Goal: Navigation & Orientation: Go to known website

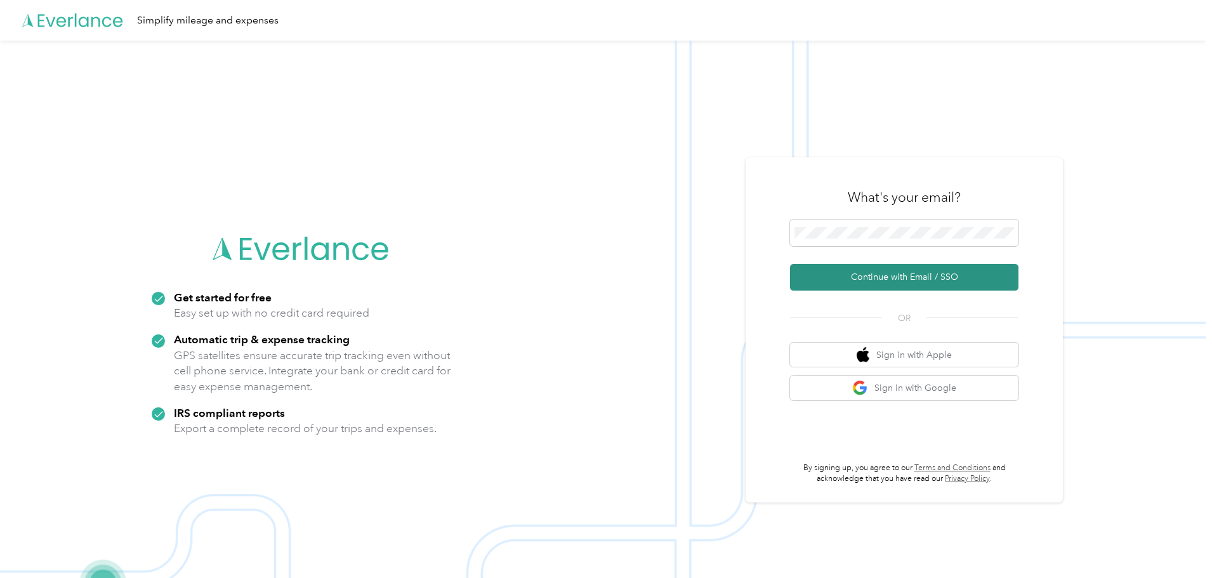
click at [889, 287] on button "Continue with Email / SSO" at bounding box center [904, 277] width 228 height 27
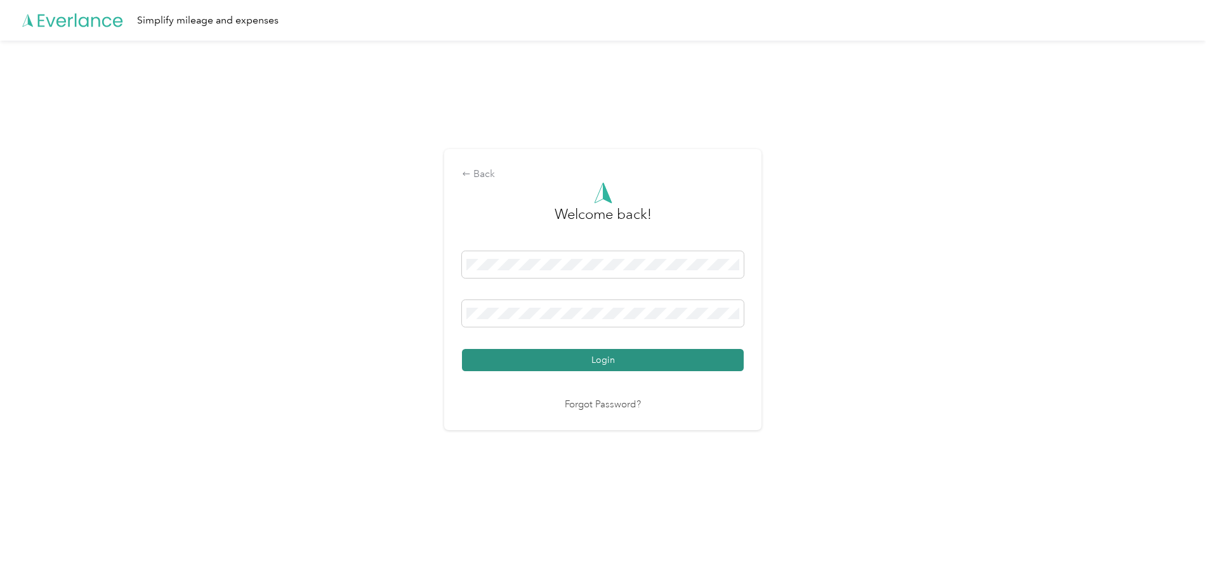
click at [574, 360] on button "Login" at bounding box center [603, 360] width 282 height 22
